Goal: Task Accomplishment & Management: Use online tool/utility

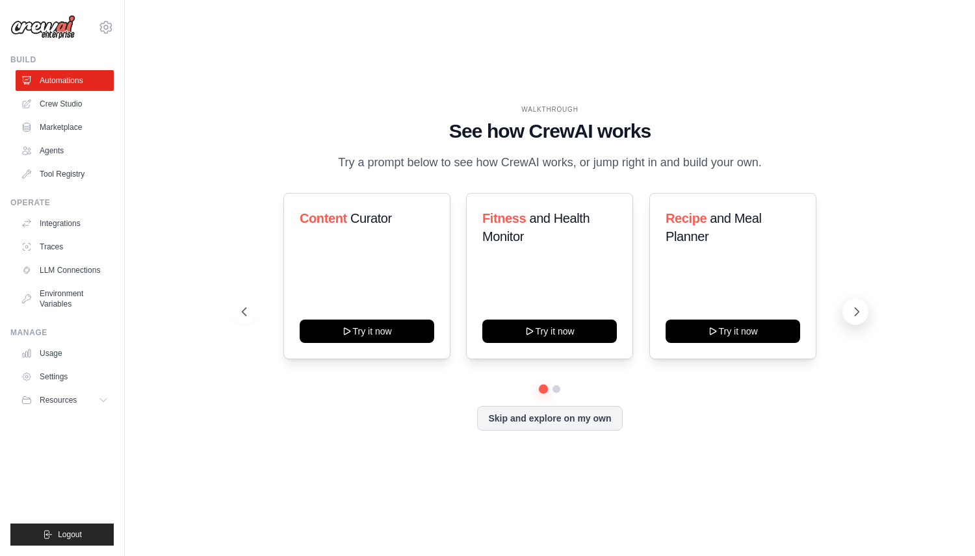
click at [852, 314] on icon at bounding box center [856, 311] width 13 height 13
click at [68, 108] on link "Crew Studio" at bounding box center [66, 104] width 98 height 21
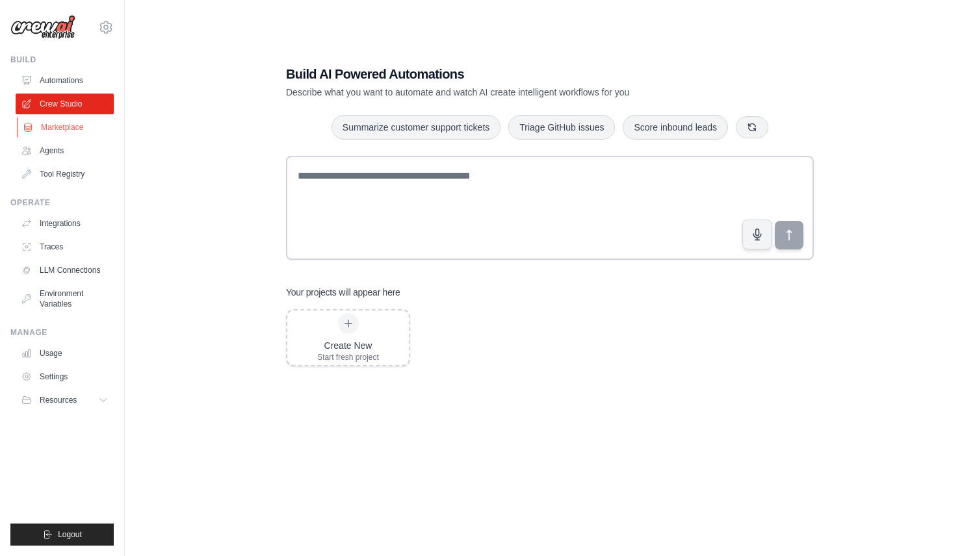
click at [68, 123] on link "Marketplace" at bounding box center [66, 127] width 98 height 21
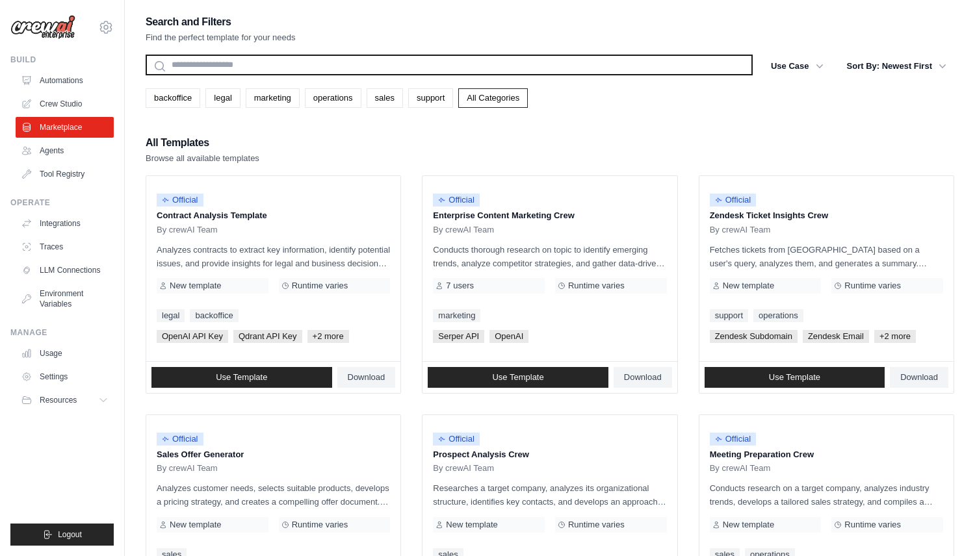
click at [185, 68] on input "text" at bounding box center [449, 65] width 607 height 21
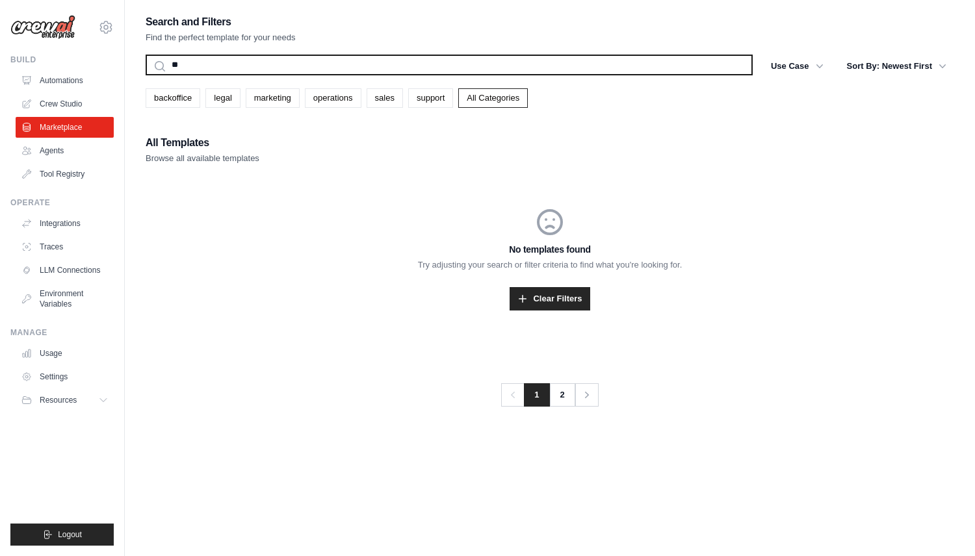
type input "*"
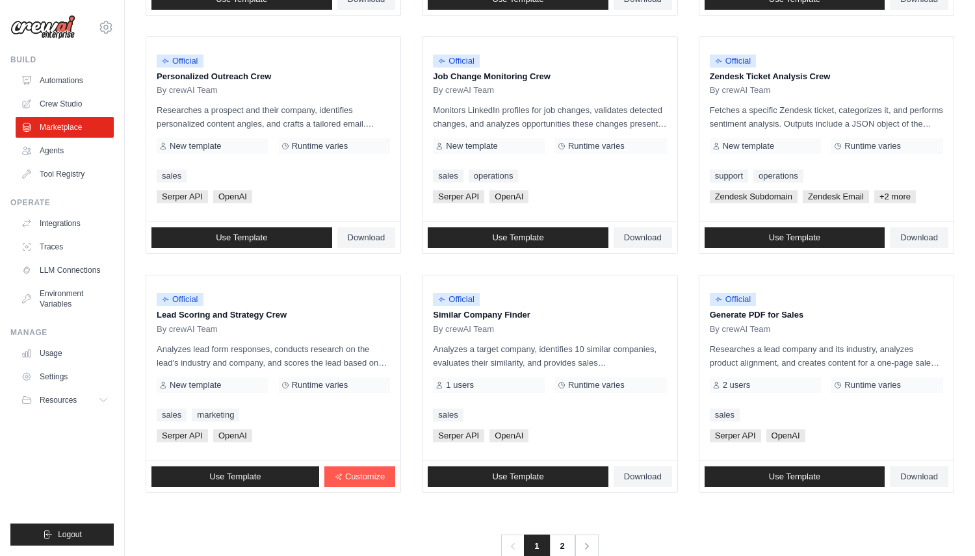
scroll to position [648, 0]
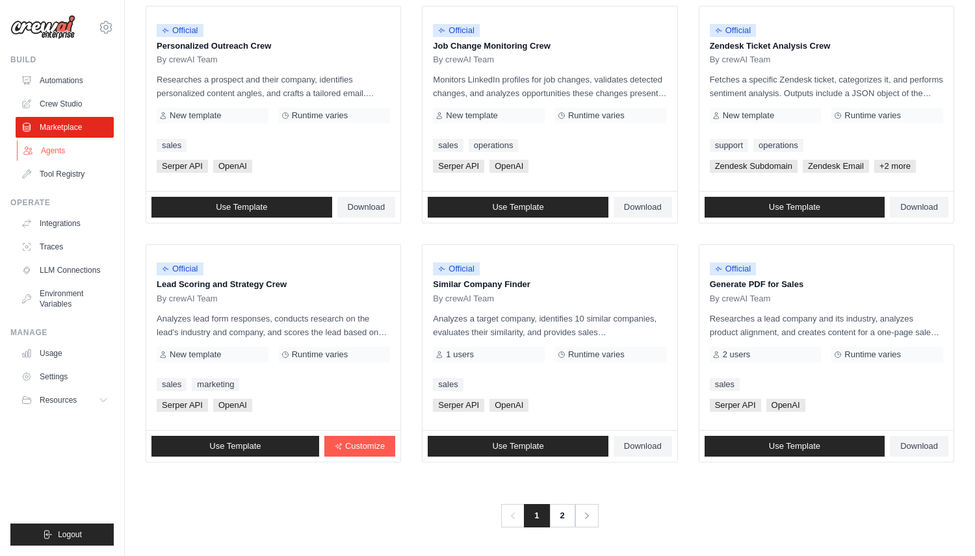
click at [64, 149] on link "Agents" at bounding box center [66, 150] width 98 height 21
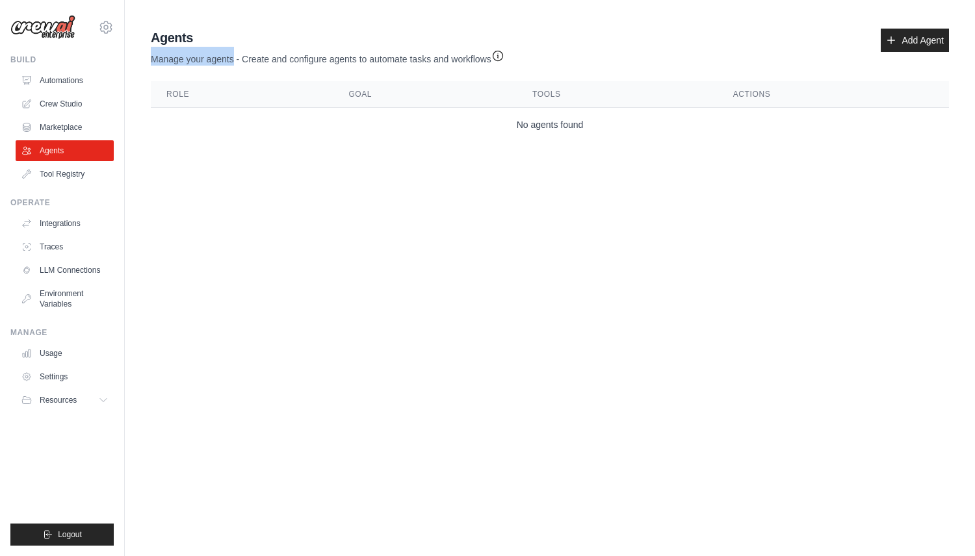
drag, startPoint x: 151, startPoint y: 57, endPoint x: 234, endPoint y: 58, distance: 83.2
click at [234, 58] on p "Manage your agents - Create and configure agents to automate tasks and workflows" at bounding box center [328, 56] width 354 height 19
drag, startPoint x: 151, startPoint y: 60, endPoint x: 228, endPoint y: 57, distance: 76.8
click at [229, 57] on p "Manage your agents - Create and configure agents to automate tasks and workflows" at bounding box center [328, 56] width 354 height 19
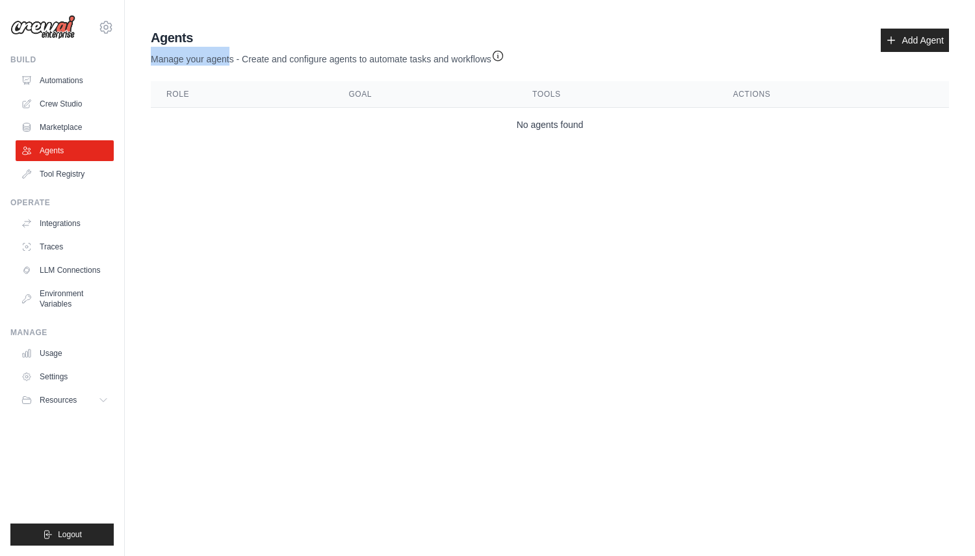
click at [228, 57] on p "Manage your agents - Create and configure agents to automate tasks and workflows" at bounding box center [328, 56] width 354 height 19
click at [502, 52] on icon "button" at bounding box center [498, 56] width 10 height 10
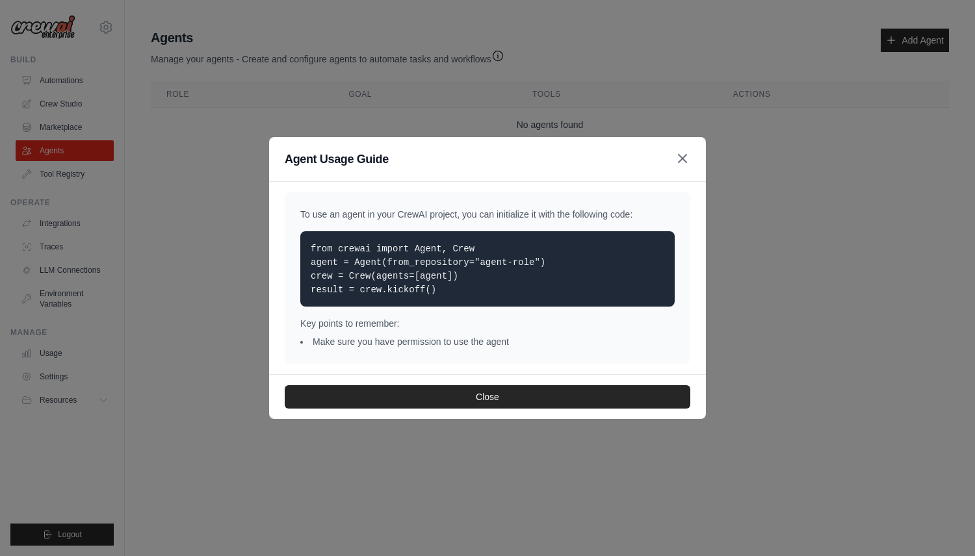
click at [686, 157] on icon "button" at bounding box center [683, 159] width 16 height 16
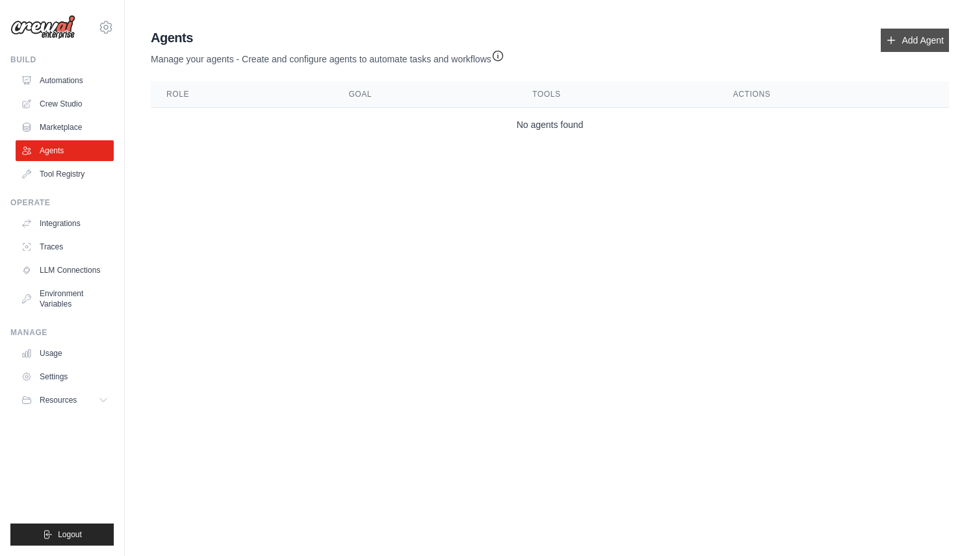
click at [892, 49] on link "Add Agent" at bounding box center [915, 40] width 68 height 23
click at [70, 174] on link "Tool Registry" at bounding box center [66, 174] width 98 height 21
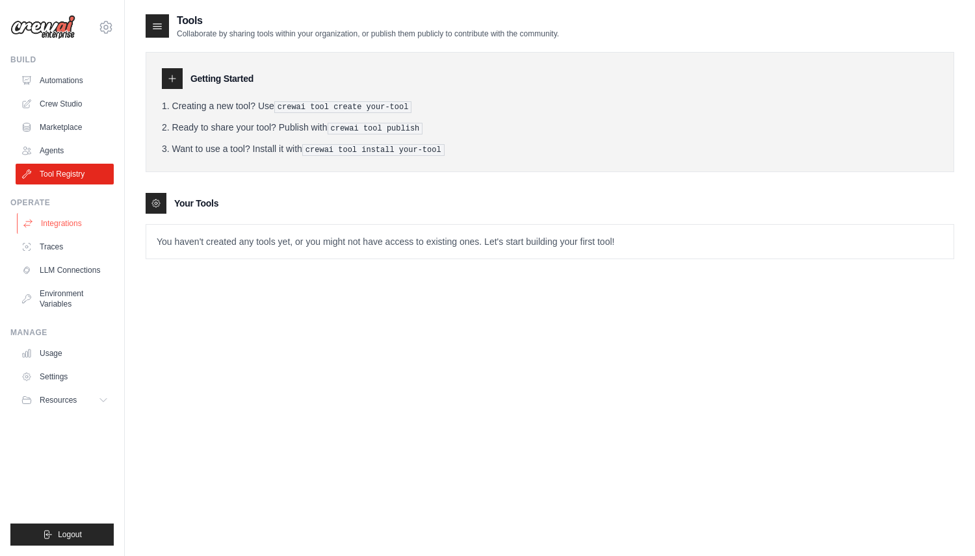
click at [70, 220] on link "Integrations" at bounding box center [66, 223] width 98 height 21
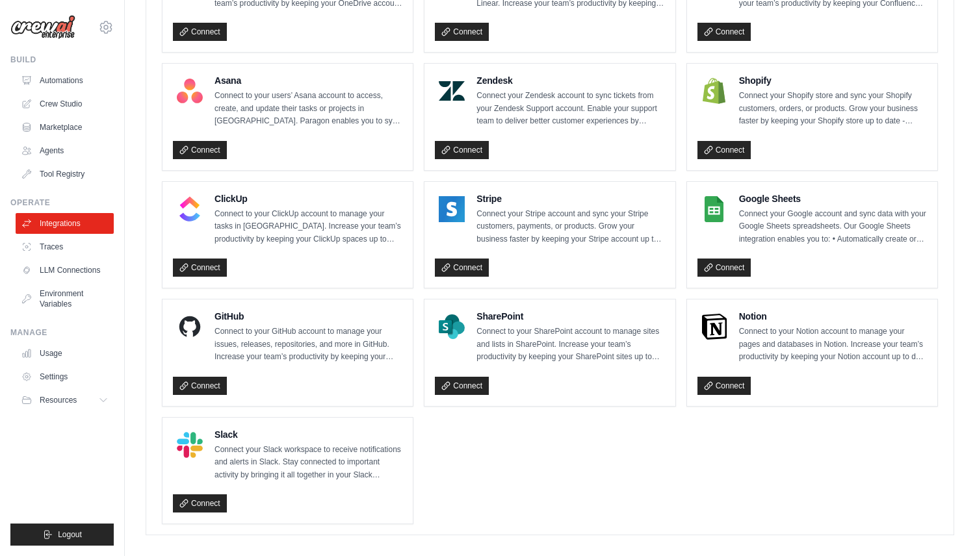
scroll to position [819, 0]
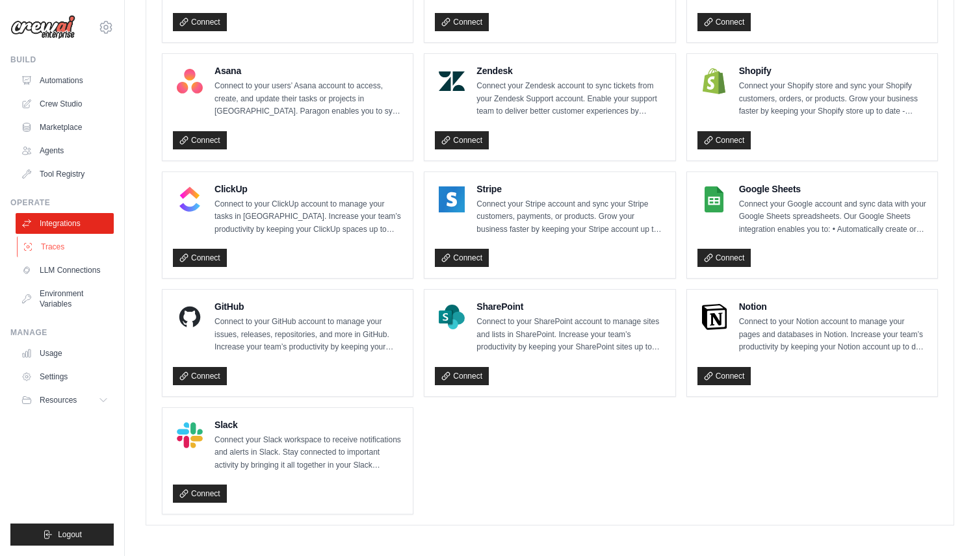
click at [45, 237] on link "Traces" at bounding box center [66, 247] width 98 height 21
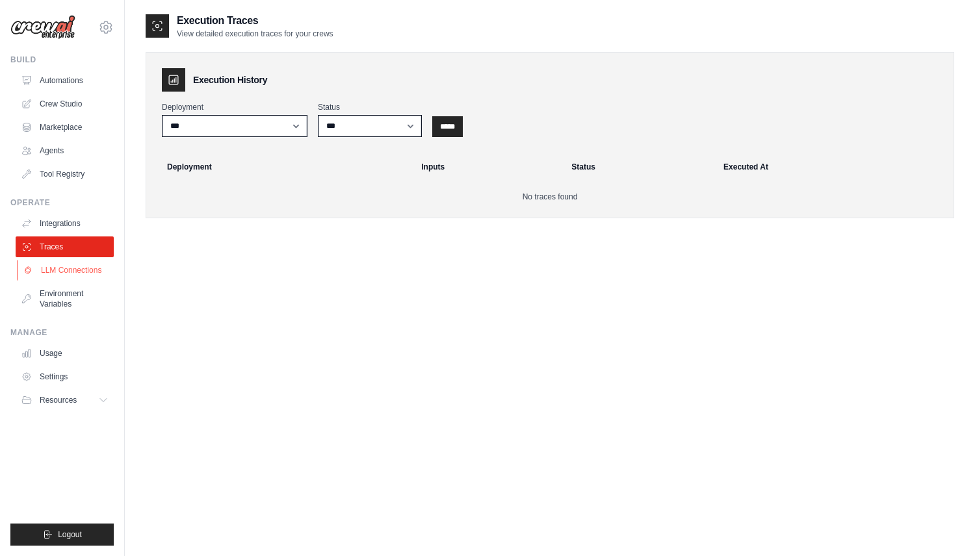
click at [50, 278] on link "LLM Connections" at bounding box center [66, 270] width 98 height 21
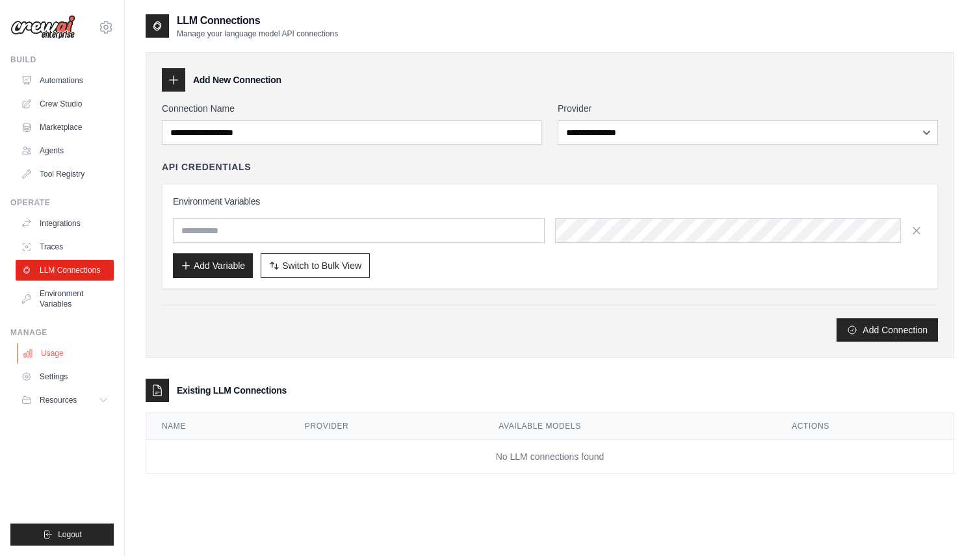
click at [55, 357] on link "Usage" at bounding box center [66, 353] width 98 height 21
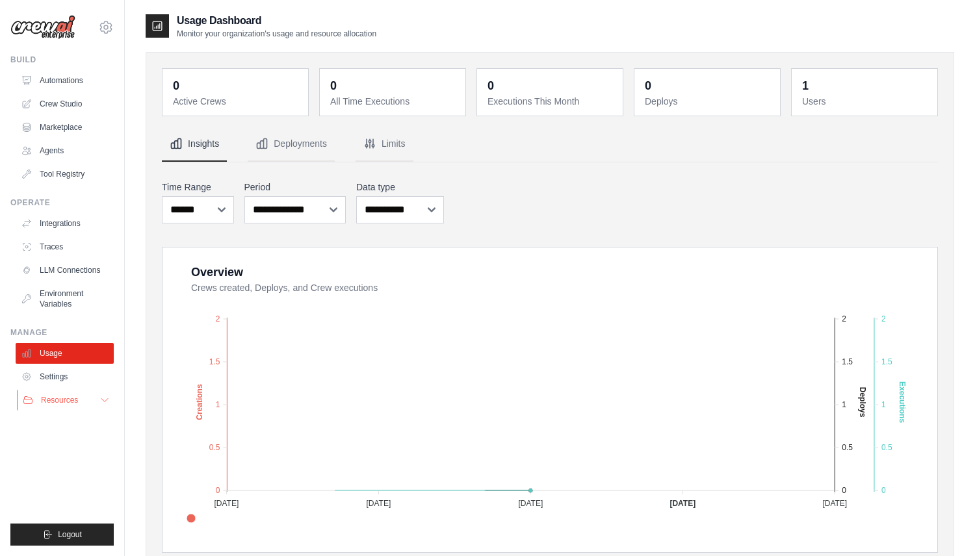
click at [78, 402] on button "Resources" at bounding box center [66, 400] width 98 height 21
click at [79, 399] on button "Resources" at bounding box center [66, 400] width 98 height 21
click at [60, 87] on link "Automations" at bounding box center [66, 80] width 98 height 21
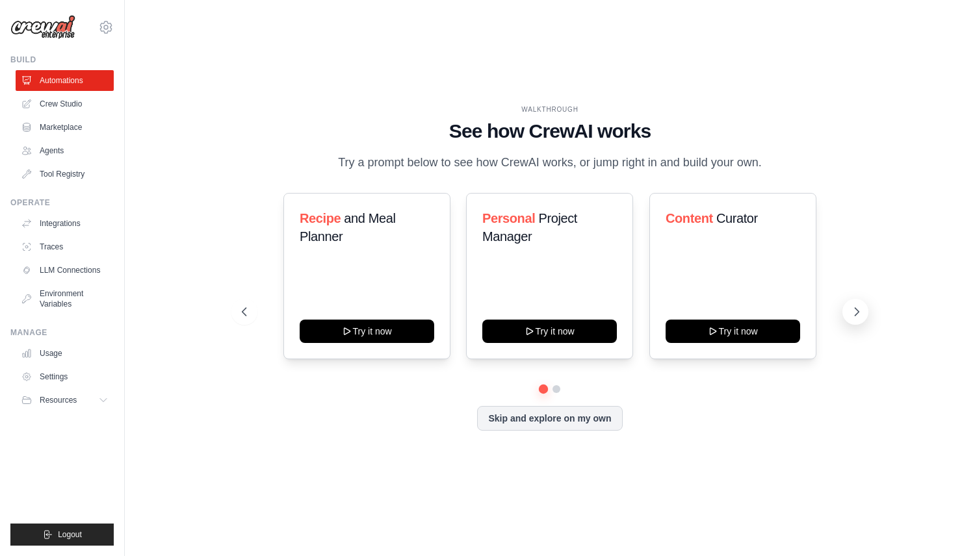
click at [854, 317] on icon at bounding box center [856, 311] width 13 height 13
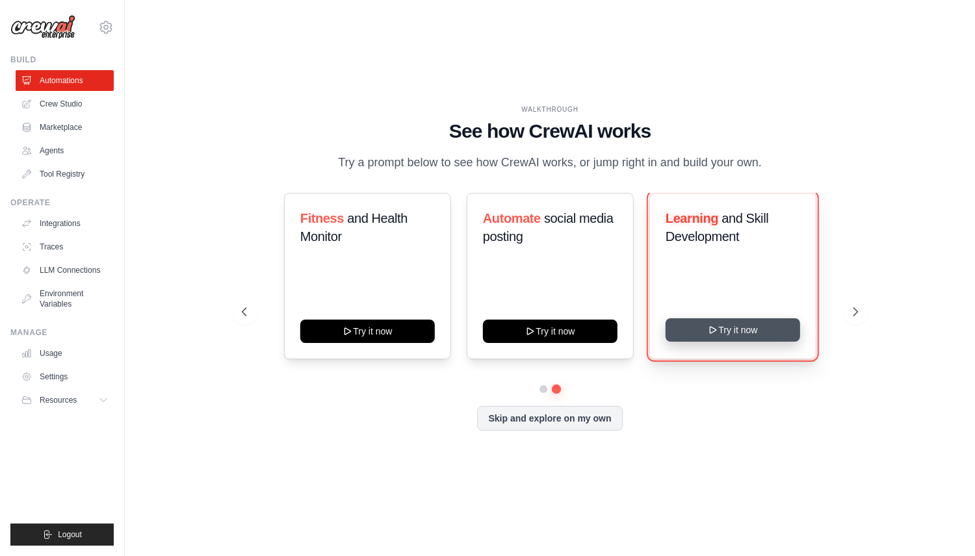
click at [777, 325] on button "Try it now" at bounding box center [733, 329] width 135 height 23
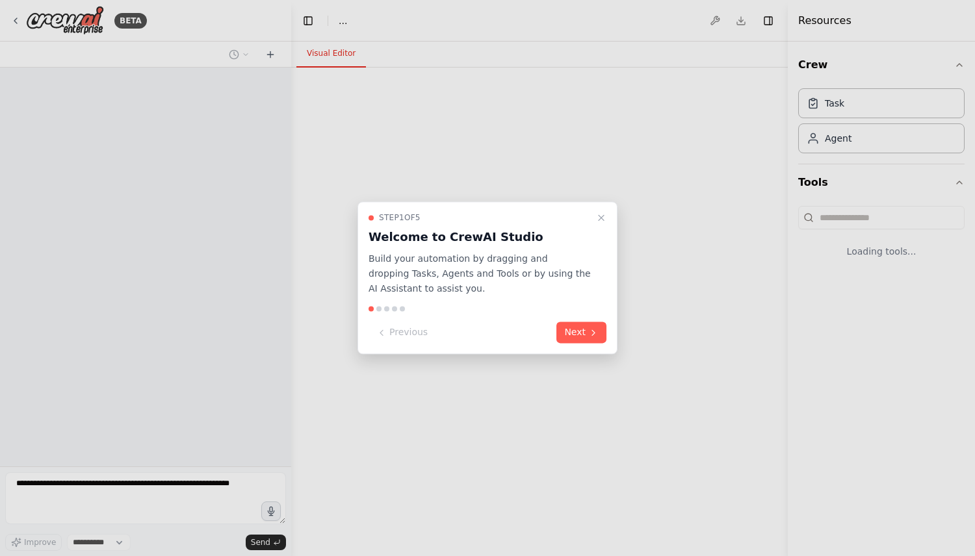
select select "****"
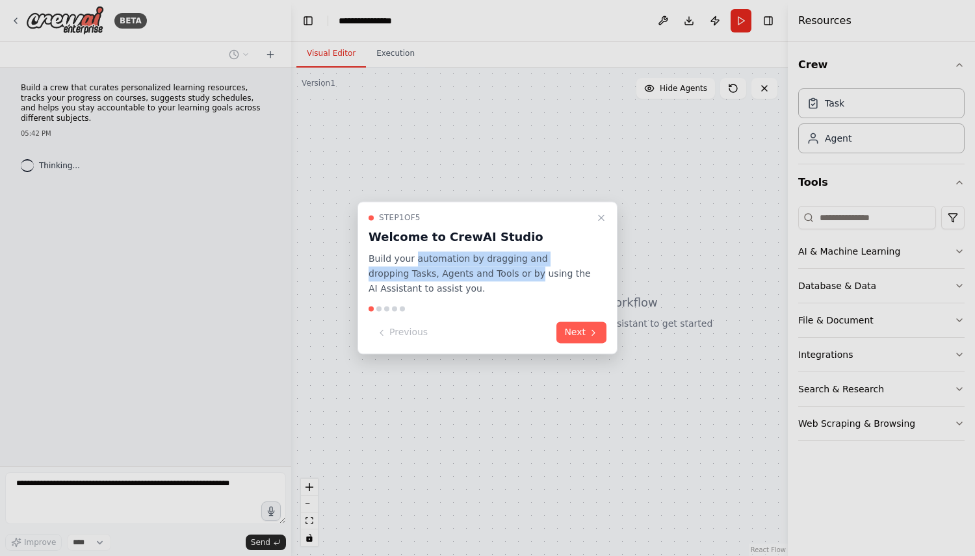
drag, startPoint x: 413, startPoint y: 261, endPoint x: 493, endPoint y: 268, distance: 80.3
click at [493, 268] on p "Build your automation by dragging and dropping Tasks, Agents and Tools or by us…" at bounding box center [480, 274] width 222 height 44
click at [578, 343] on button "Next" at bounding box center [581, 332] width 50 height 21
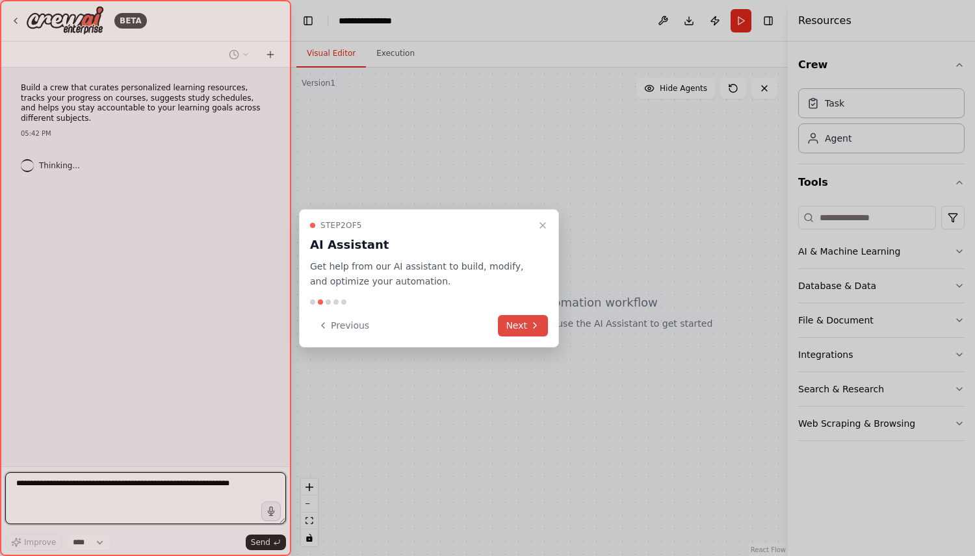
click at [531, 317] on button "Next" at bounding box center [523, 325] width 50 height 21
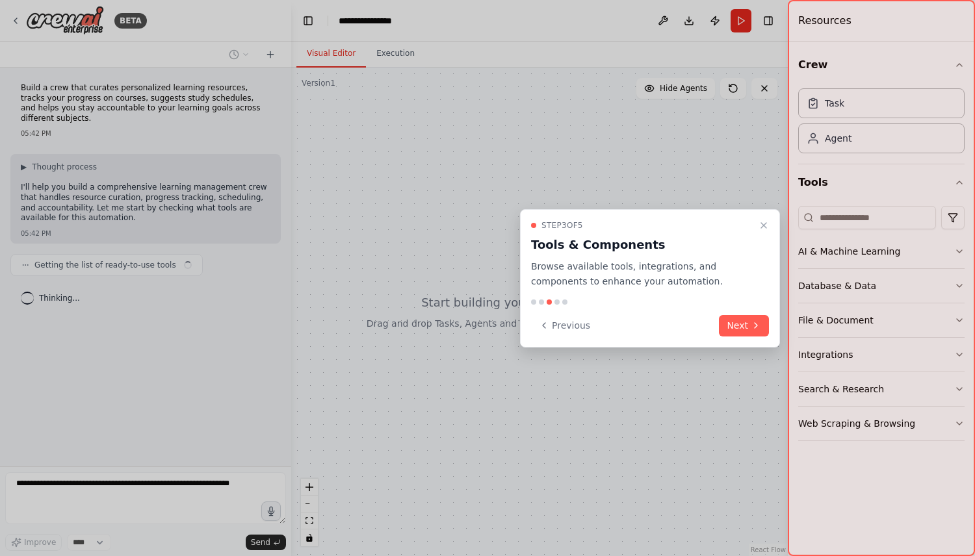
click at [776, 324] on div "Step 3 of 5 Tools & Components Browse available tools, integrations, and compon…" at bounding box center [650, 278] width 260 height 138
click at [758, 324] on icon at bounding box center [756, 325] width 10 height 10
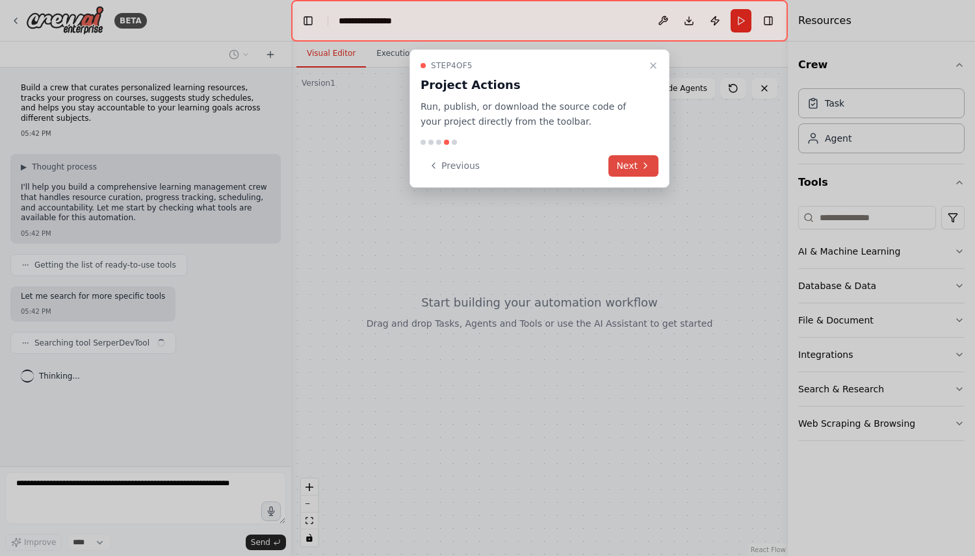
click at [632, 173] on button "Next" at bounding box center [633, 165] width 50 height 21
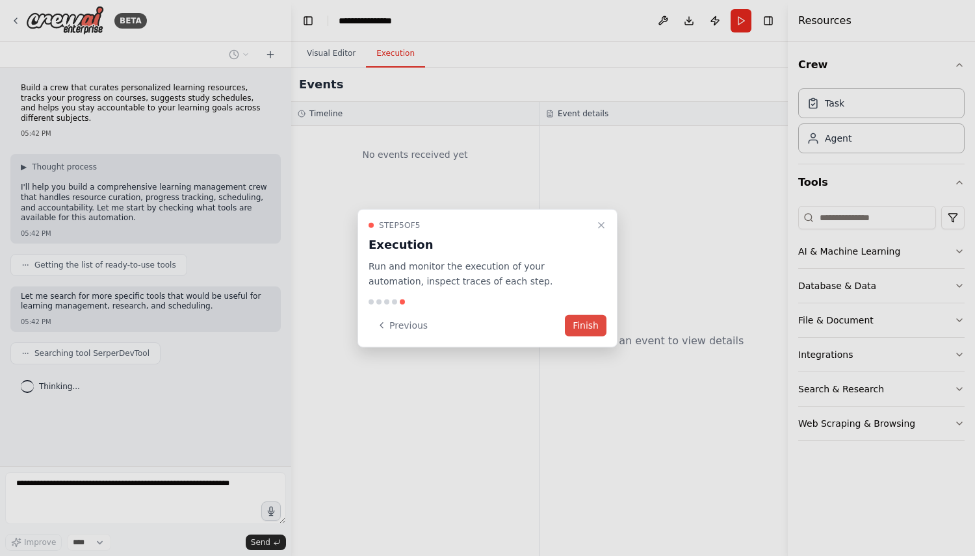
click at [591, 324] on button "Finish" at bounding box center [586, 325] width 42 height 21
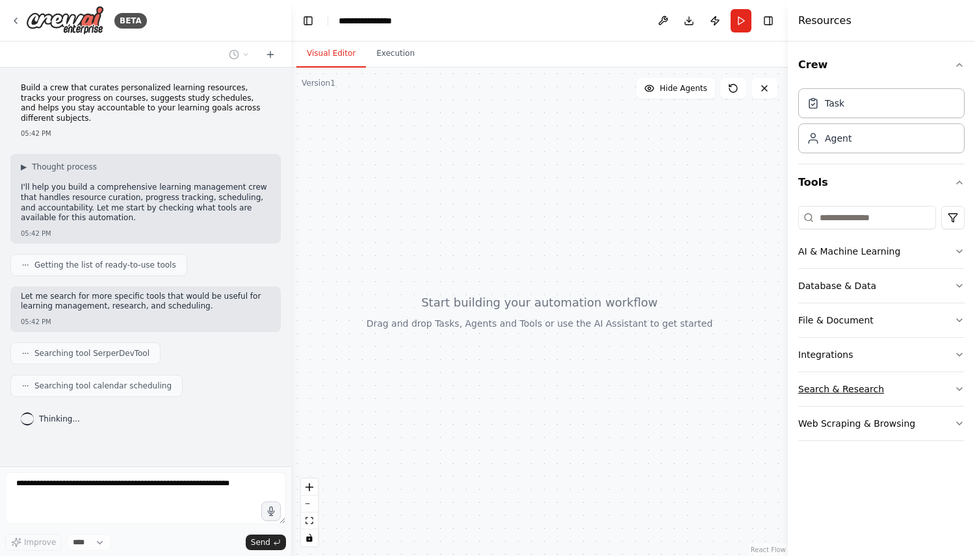
click at [908, 389] on button "Search & Research" at bounding box center [881, 389] width 166 height 34
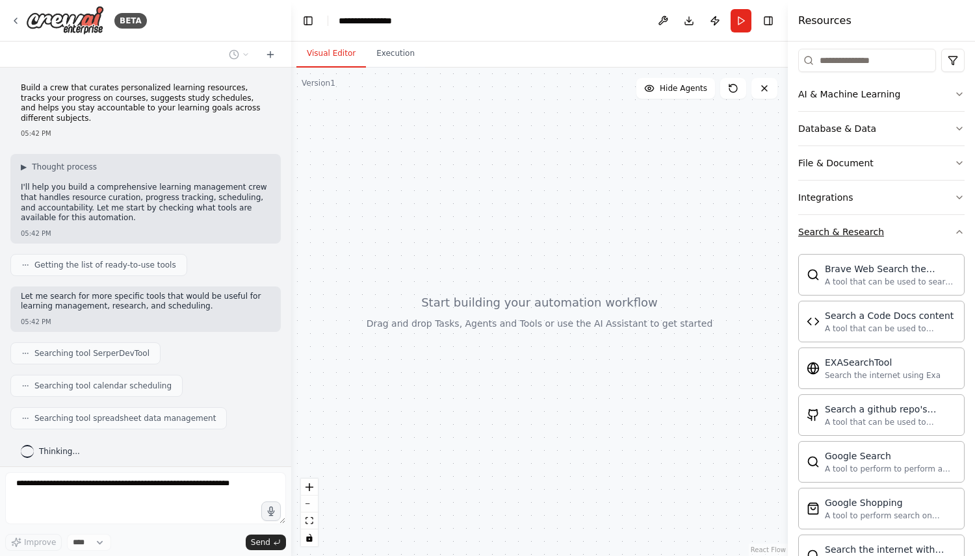
scroll to position [36, 0]
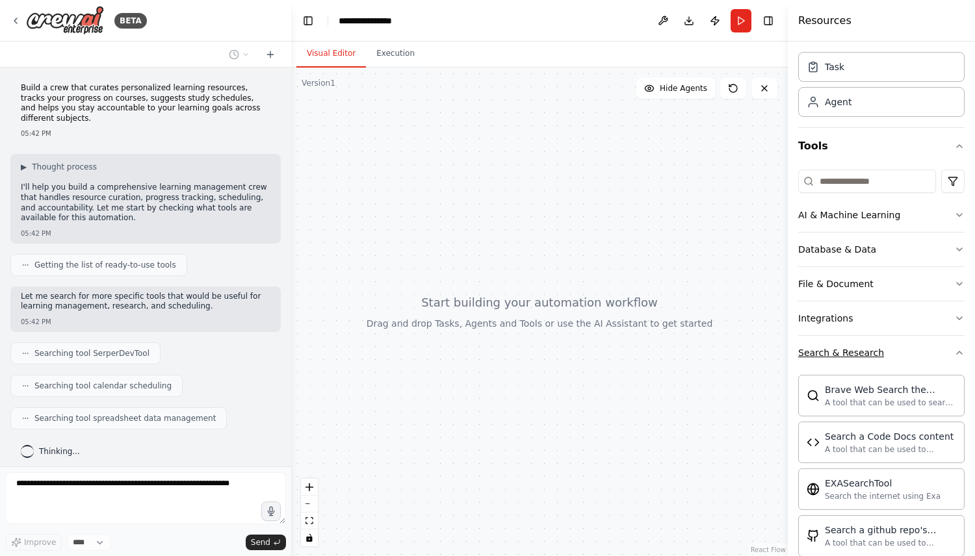
click at [898, 350] on button "Search & Research" at bounding box center [881, 353] width 166 height 34
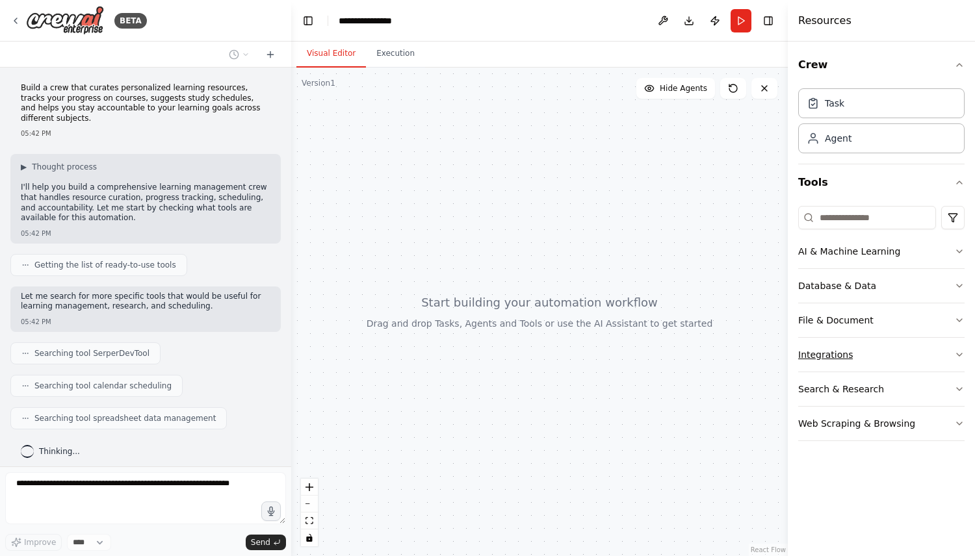
click at [886, 358] on button "Integrations" at bounding box center [881, 355] width 166 height 34
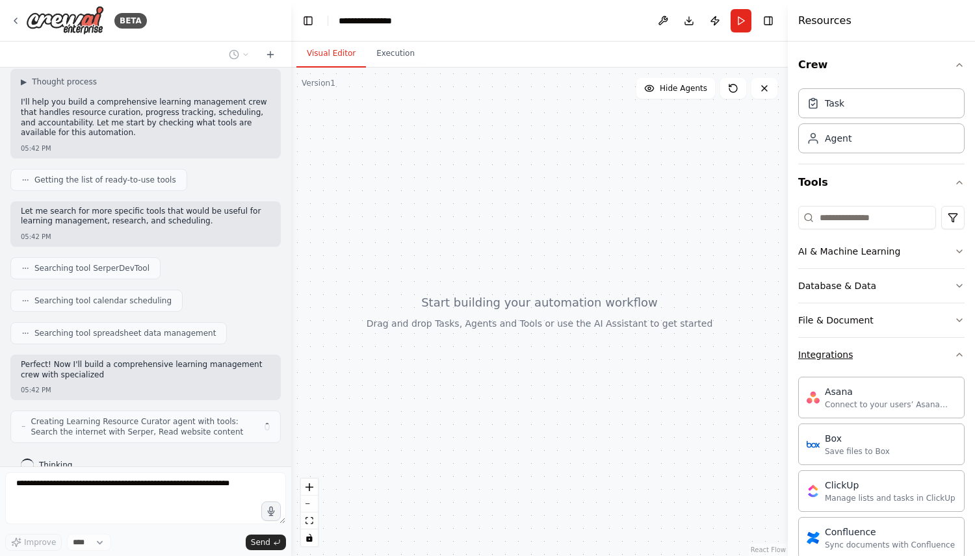
scroll to position [95, 0]
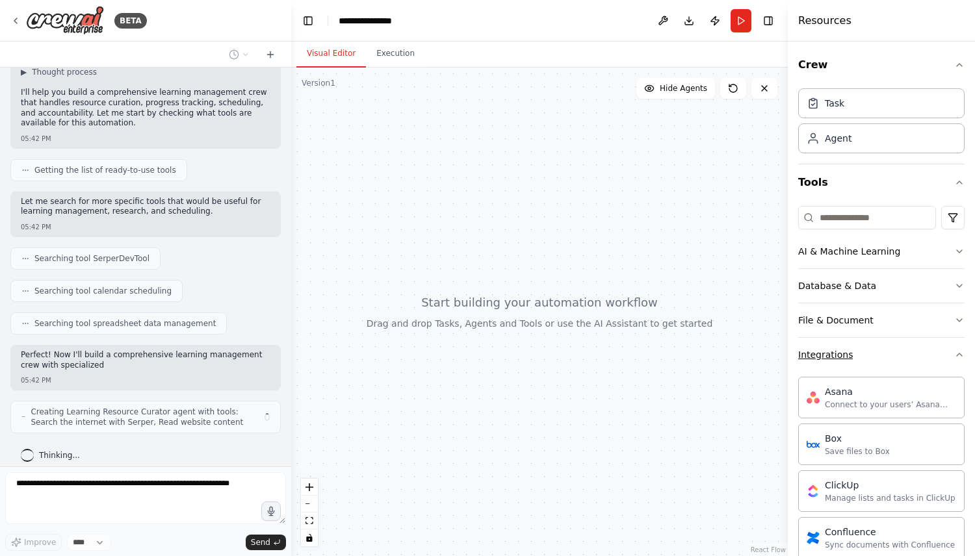
click at [886, 358] on button "Integrations" at bounding box center [881, 355] width 166 height 34
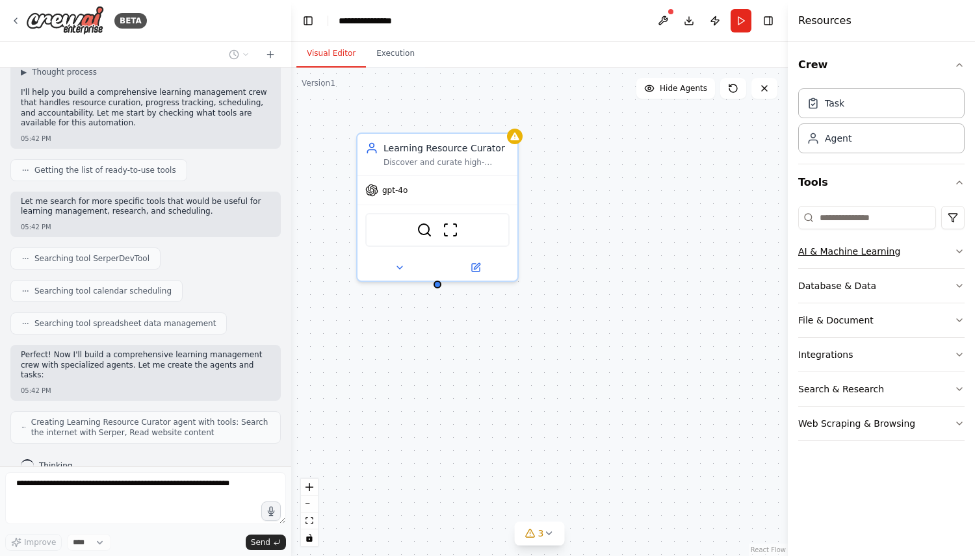
scroll to position [138, 0]
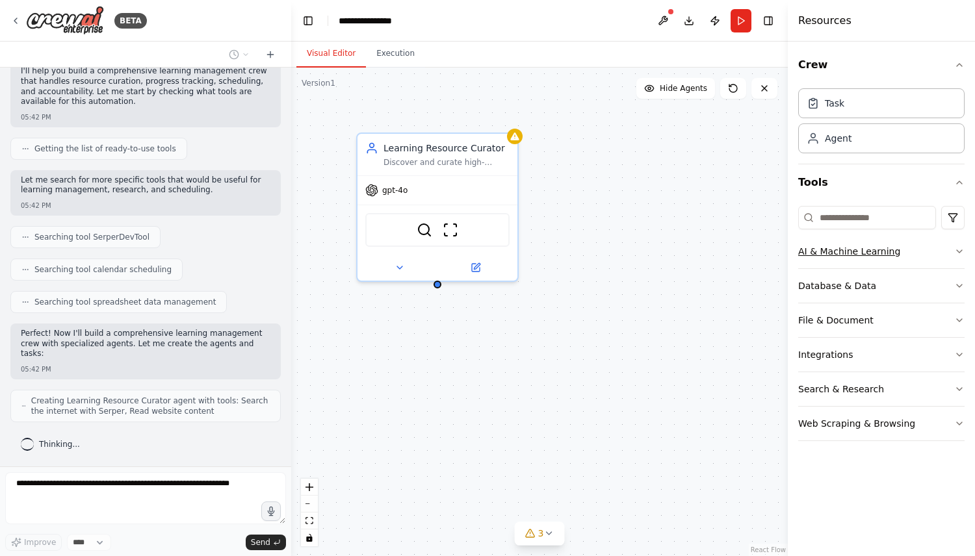
click at [884, 246] on div "AI & Machine Learning" at bounding box center [849, 251] width 102 height 13
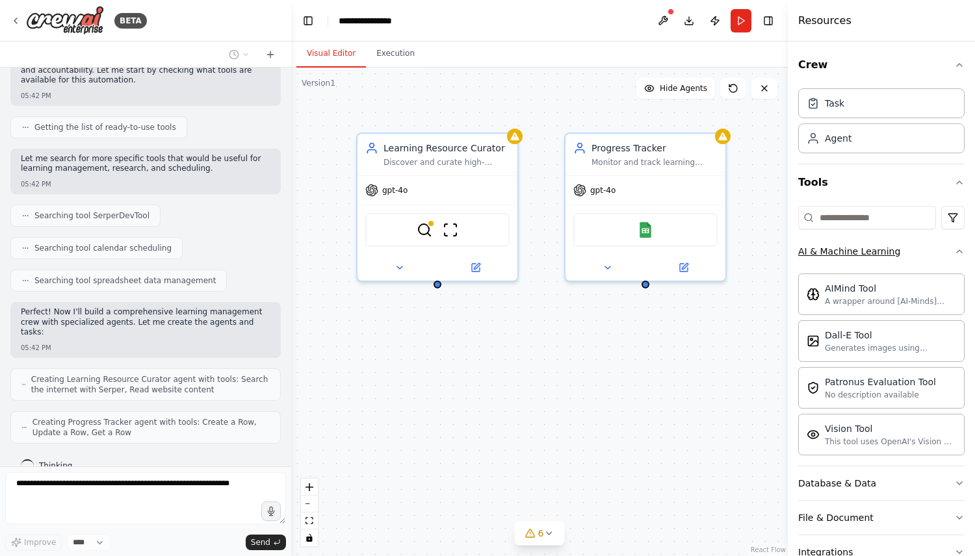
click at [884, 246] on div "AI & Machine Learning" at bounding box center [849, 251] width 102 height 13
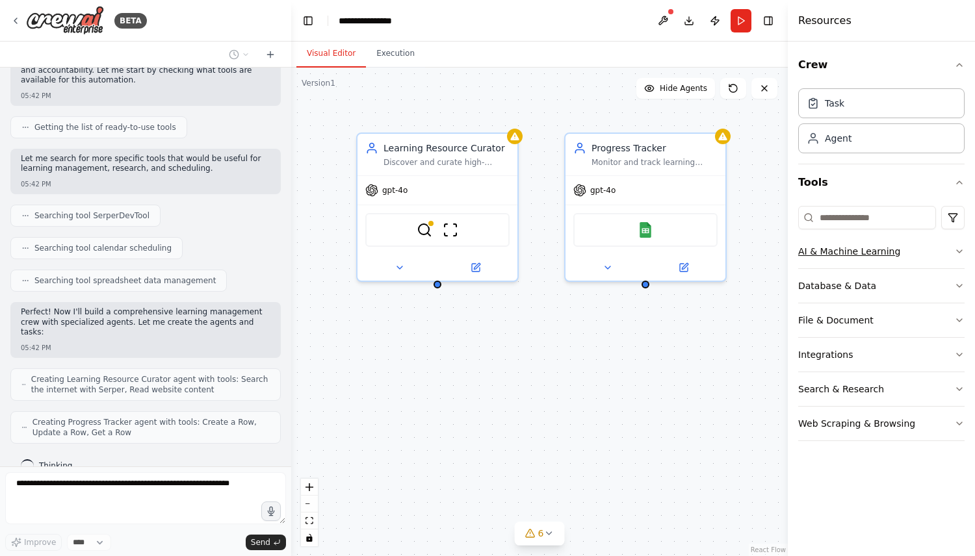
click at [884, 246] on div "AI & Machine Learning" at bounding box center [849, 251] width 102 height 13
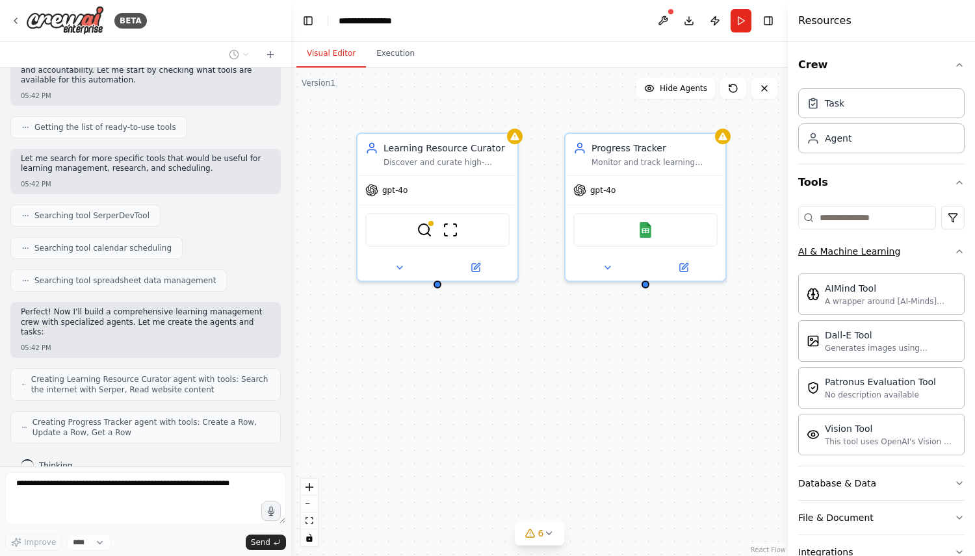
click at [884, 246] on div "AI & Machine Learning" at bounding box center [849, 251] width 102 height 13
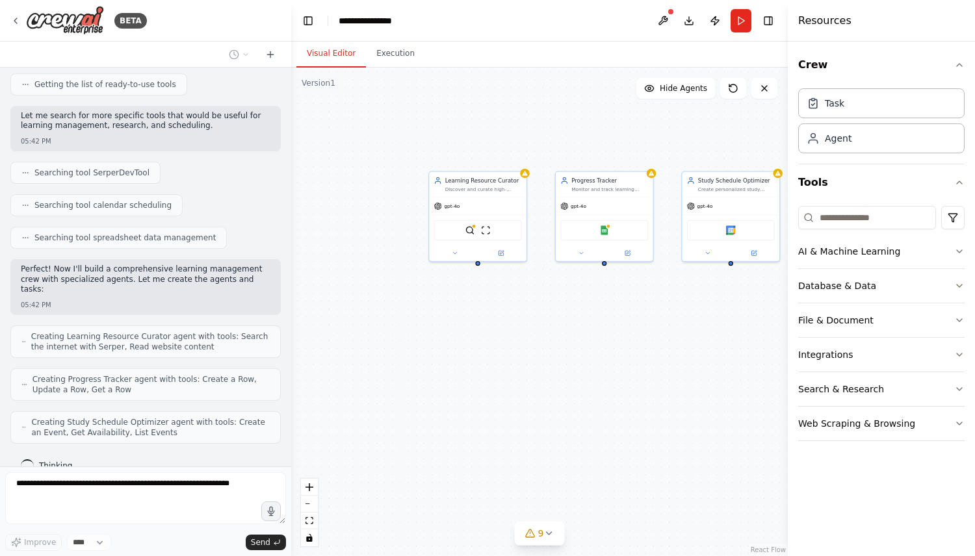
scroll to position [224, 0]
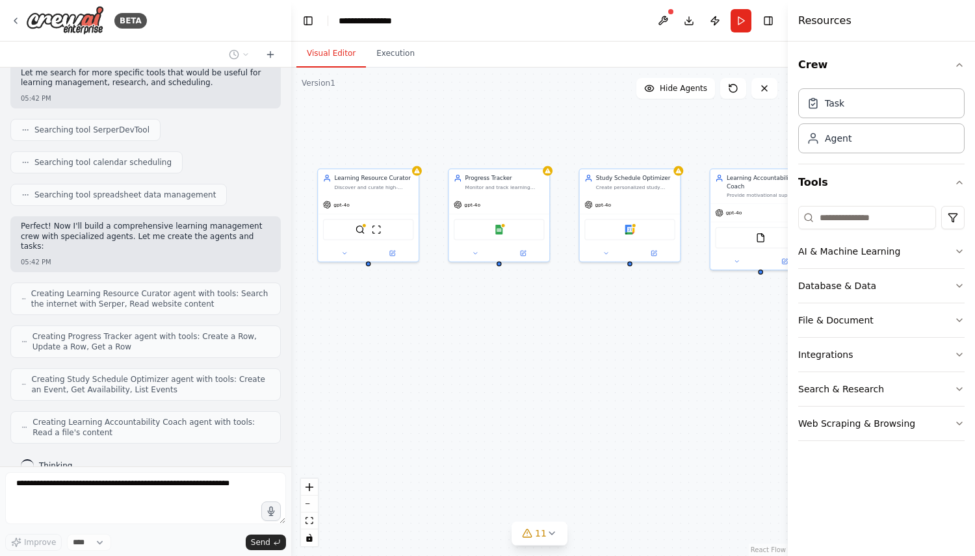
drag, startPoint x: 640, startPoint y: 335, endPoint x: 533, endPoint y: 335, distance: 107.2
click at [533, 335] on div "Learning Resource Curator Discover and curate high-quality learning resources f…" at bounding box center [539, 312] width 497 height 489
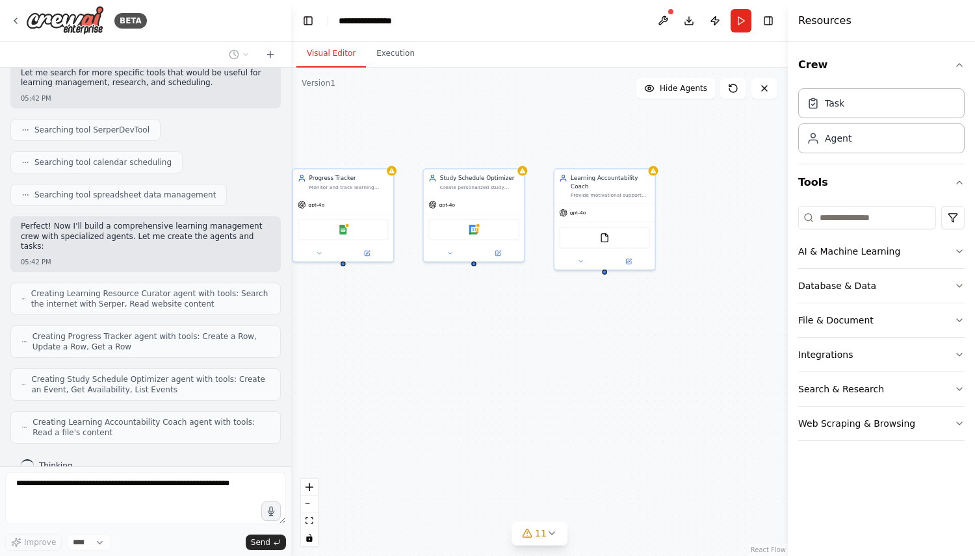
drag, startPoint x: 681, startPoint y: 363, endPoint x: 543, endPoint y: 363, distance: 138.4
click at [543, 363] on div "Learning Resource Curator Discover and curate high-quality learning resources f…" at bounding box center [539, 312] width 497 height 489
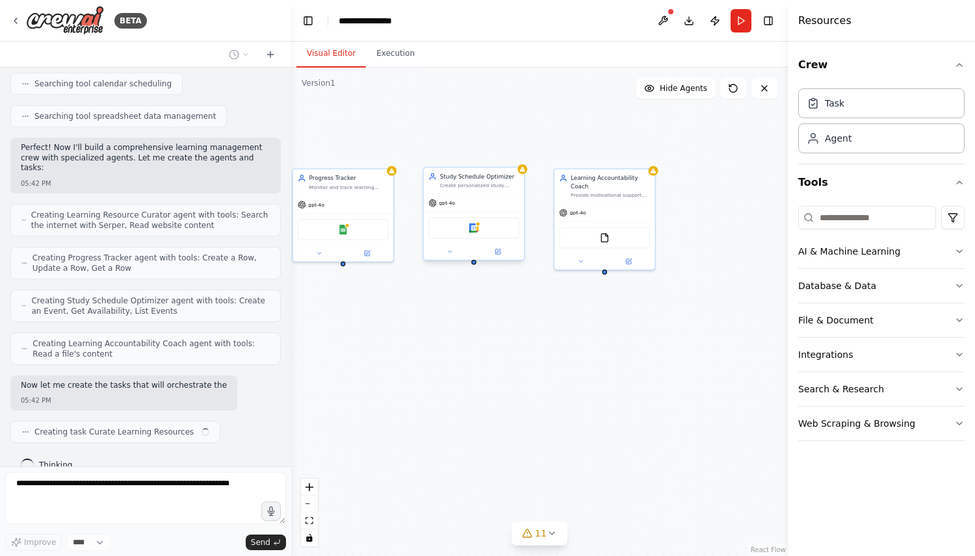
scroll to position [312, 0]
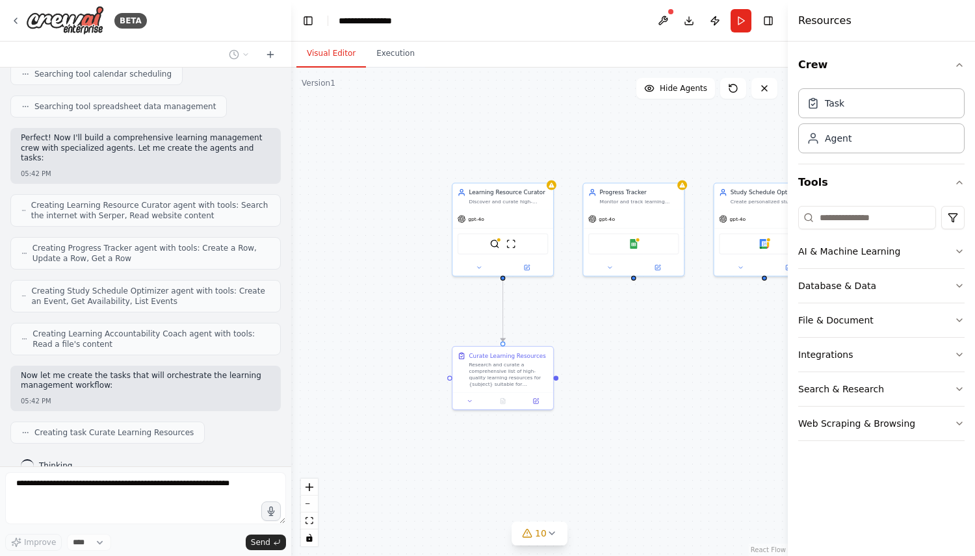
drag, startPoint x: 454, startPoint y: 343, endPoint x: 749, endPoint y: 356, distance: 296.0
click at [749, 356] on div ".deletable-edge-delete-btn { width: 20px; height: 20px; border: 0px solid #ffff…" at bounding box center [539, 312] width 497 height 489
